Goal: Find specific page/section: Find specific page/section

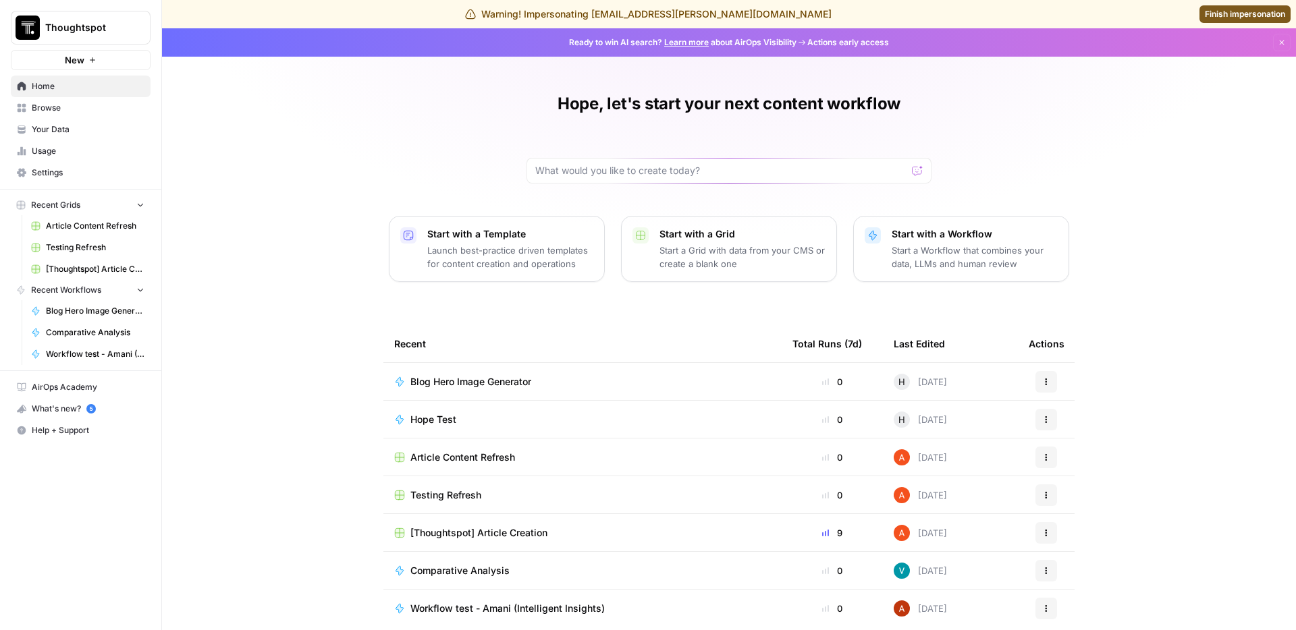
click at [97, 132] on span "Your Data" at bounding box center [88, 130] width 113 height 12
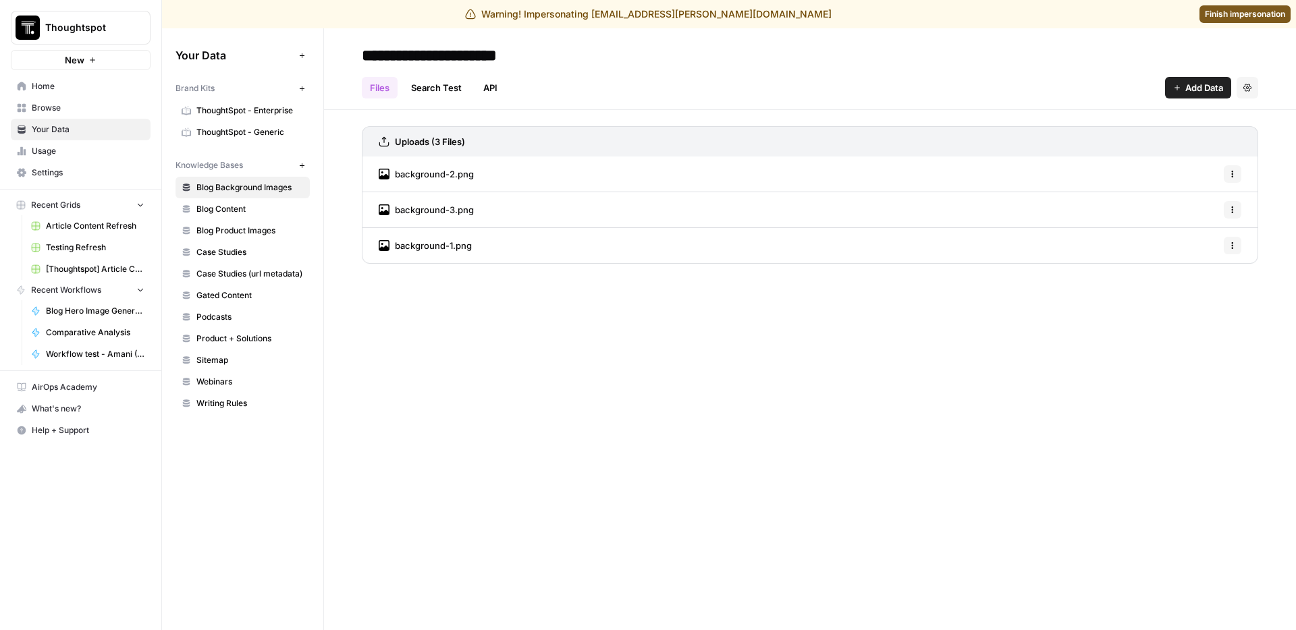
click at [1199, 18] on link "Finish impersonation" at bounding box center [1244, 14] width 91 height 18
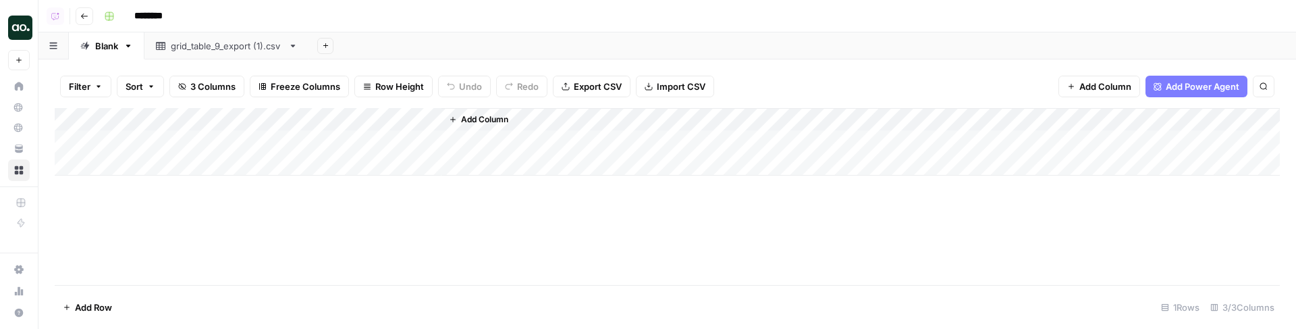
click at [636, 229] on div "Add Column" at bounding box center [667, 196] width 1225 height 177
